Goal: Check status: Check status

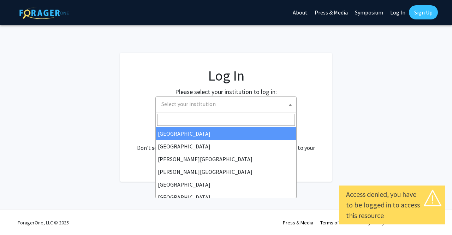
click at [190, 96] on span "Select your institution" at bounding box center [225, 104] width 141 height 16
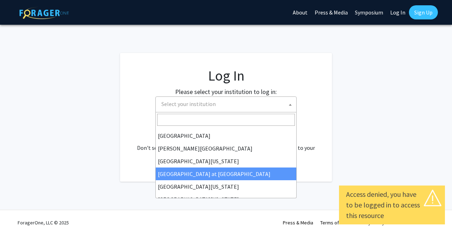
scroll to position [241, 0]
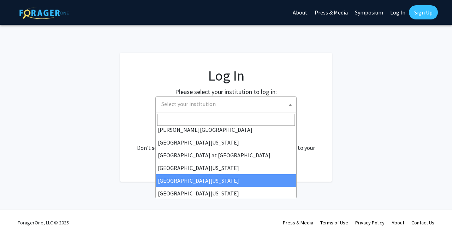
select select "31"
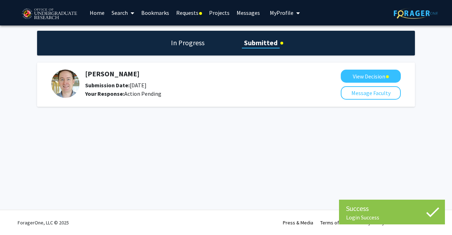
click at [285, 158] on div "Success Login Success Login Success Skip navigation Home Search Bookmarks Reque…" at bounding box center [226, 117] width 452 height 235
click at [360, 75] on button "View Decision" at bounding box center [371, 76] width 60 height 13
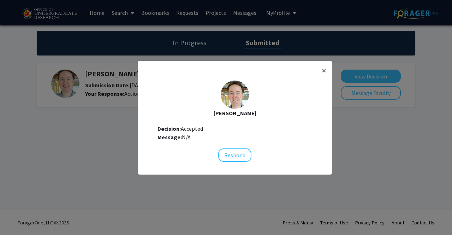
click at [203, 193] on modal-container "× Jeffery Klauda Decision: Accepted Message: N/A Respond" at bounding box center [226, 117] width 452 height 235
